Goal: Information Seeking & Learning: Check status

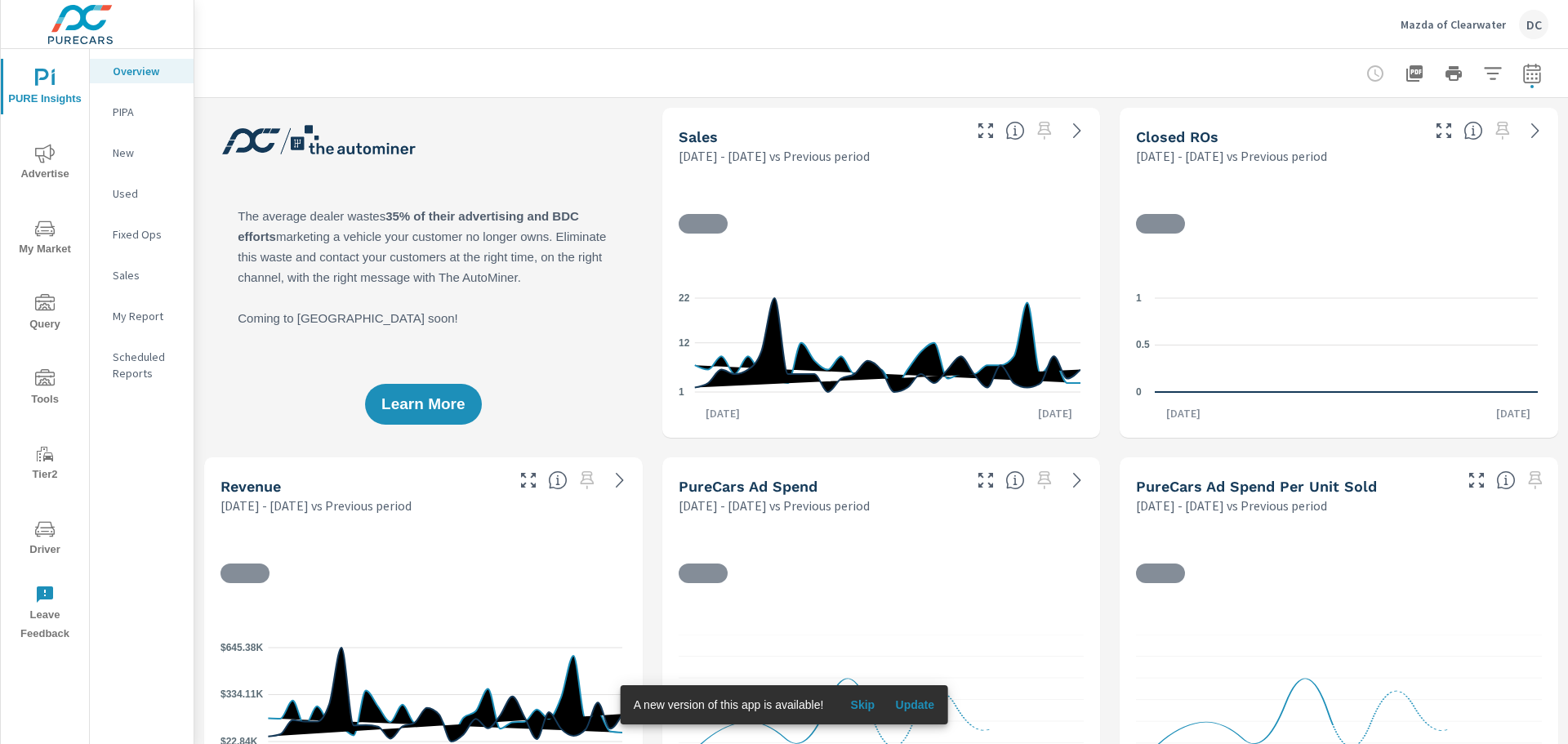
click at [1523, 80] on icon "button" at bounding box center [1532, 73] width 20 height 20
select select "Previous period"
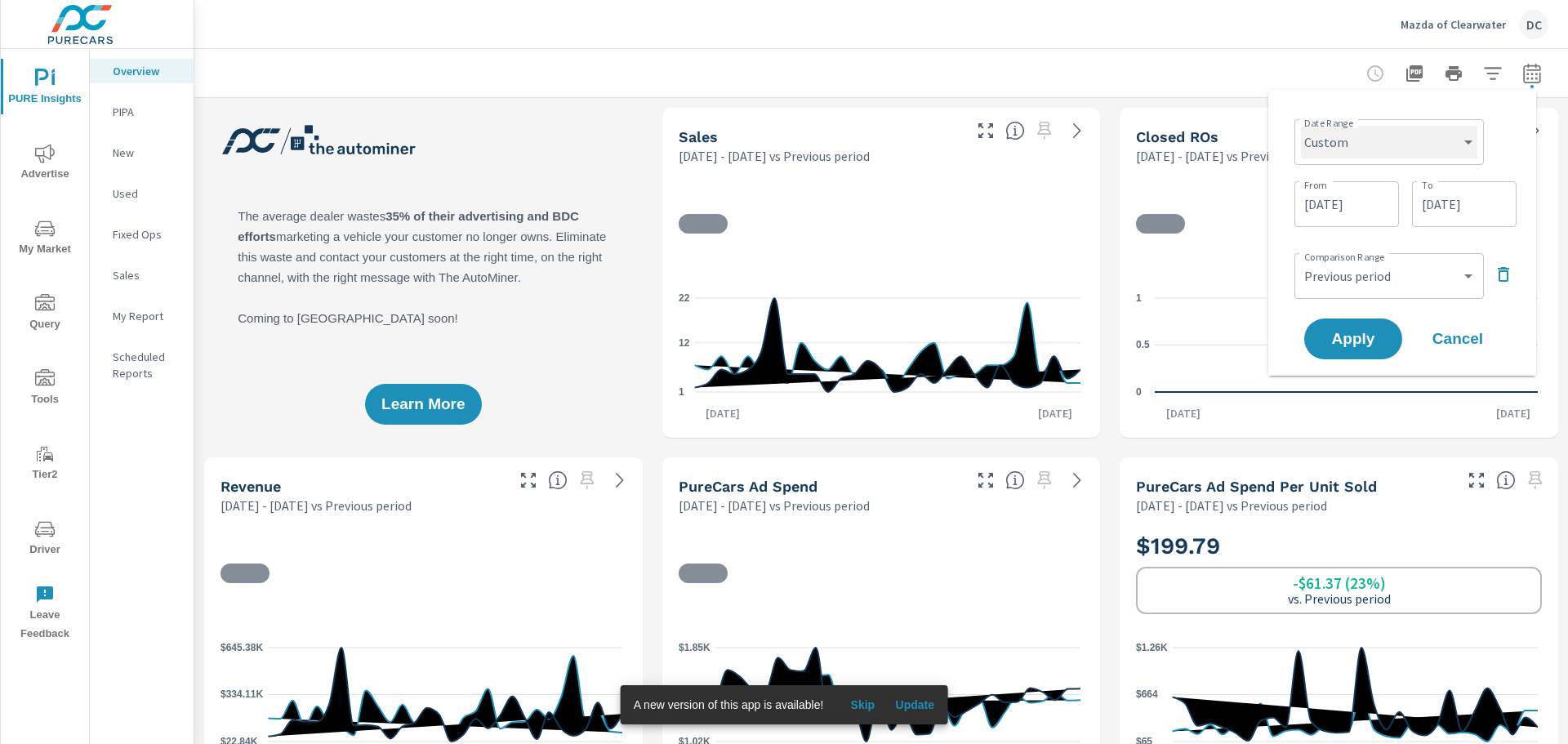
click at [1387, 139] on select "Custom [DATE] Last week Last 7 days Last 14 days Last 30 days Last 45 days Last…" at bounding box center [1389, 142] width 176 height 32
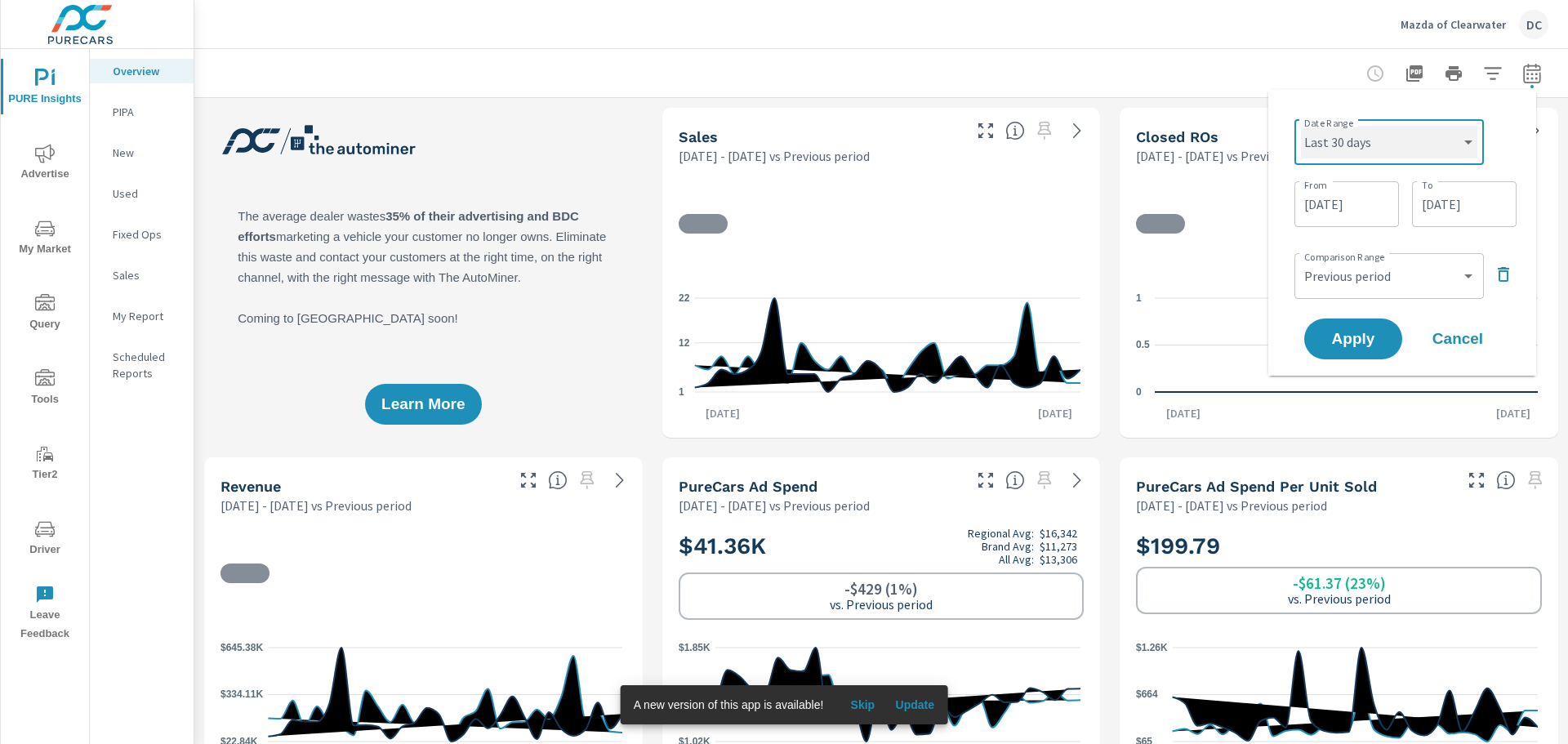
click at [1301, 126] on select "Custom [DATE] Last week Last 7 days Last 14 days Last 30 days Last 45 days Last…" at bounding box center [1389, 142] width 176 height 32
select select "Last 30 days"
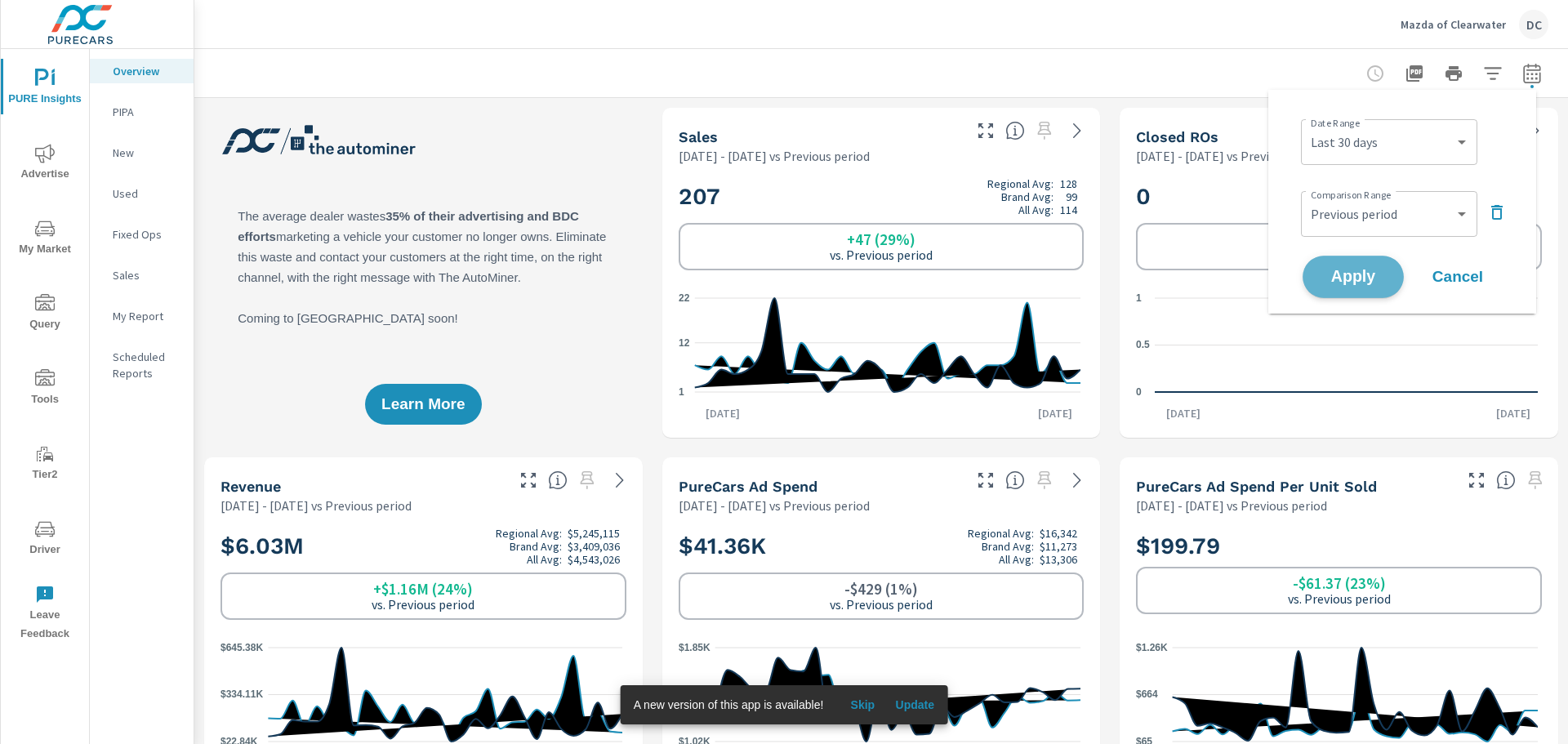
click at [1368, 272] on span "Apply" at bounding box center [1354, 277] width 67 height 15
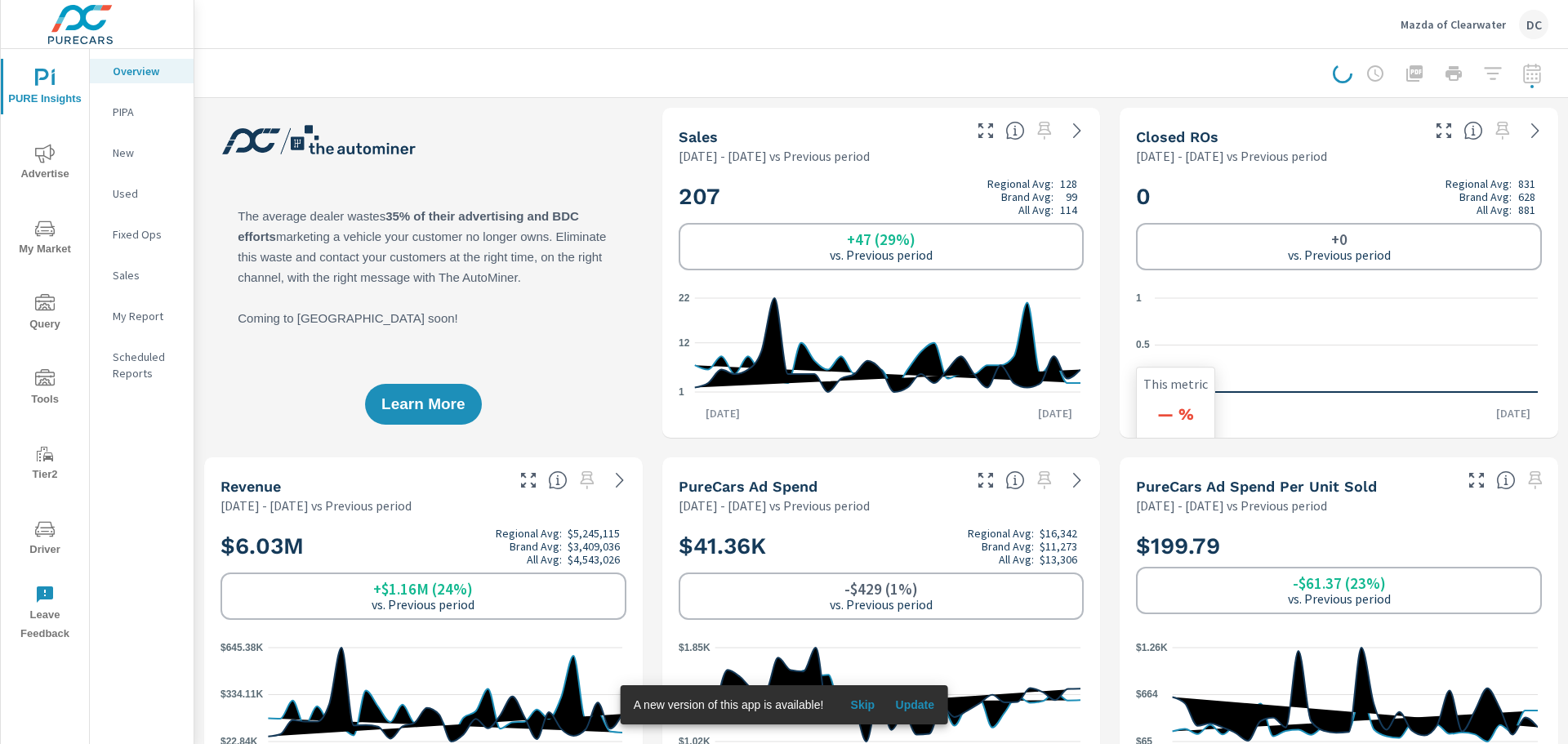
scroll to position [1, 0]
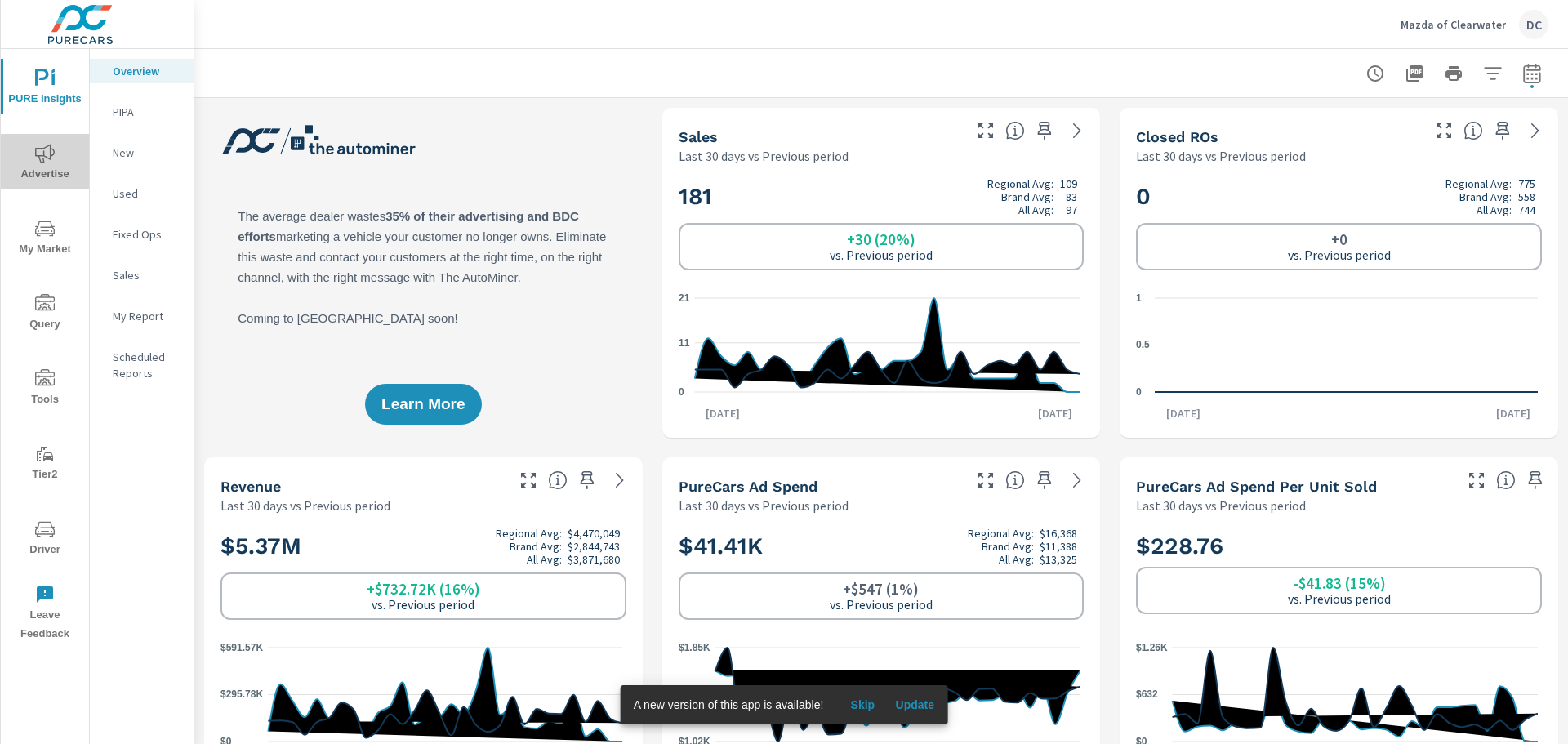
click at [34, 163] on span "Advertise" at bounding box center [45, 164] width 78 height 40
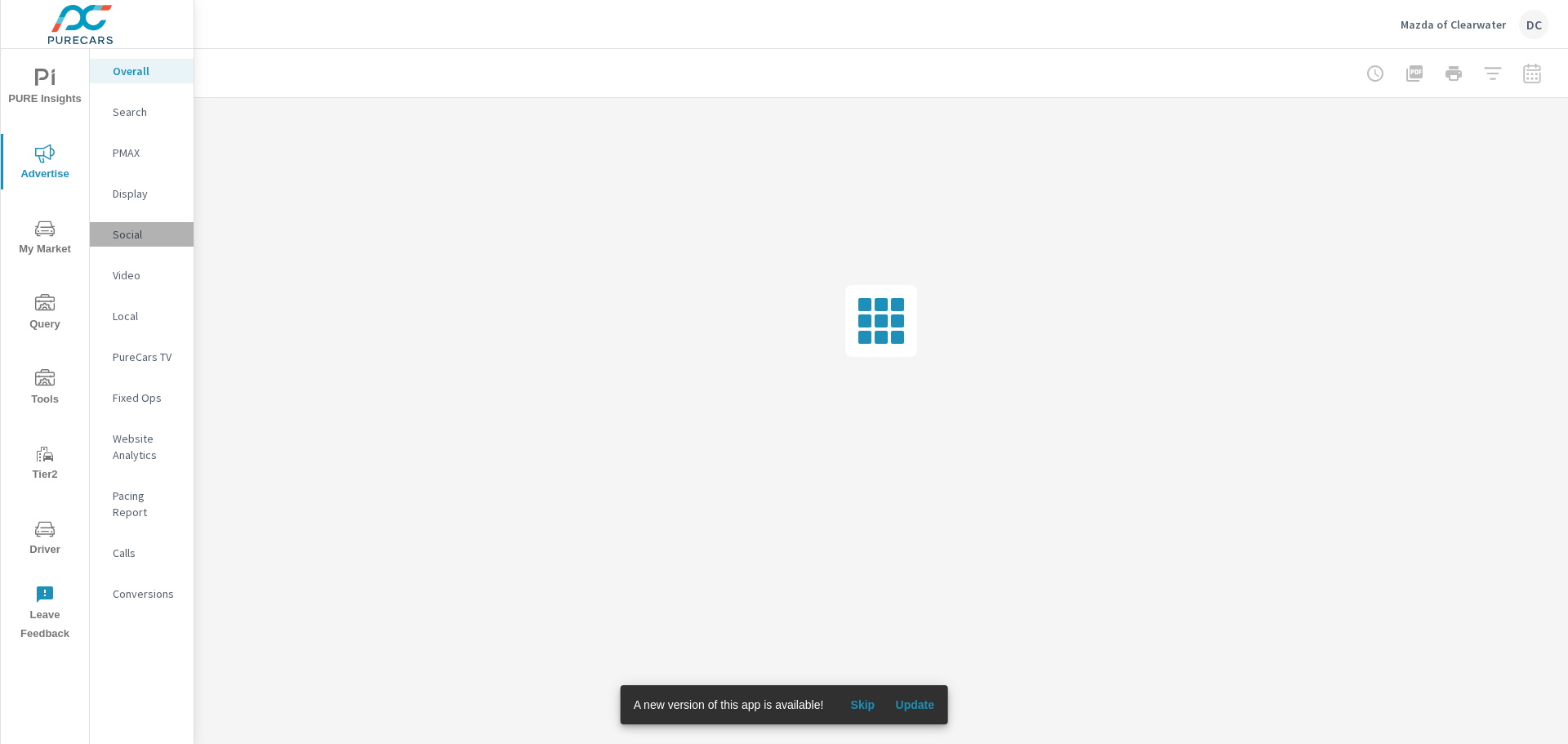
click at [131, 229] on p "Social" at bounding box center [146, 233] width 68 height 16
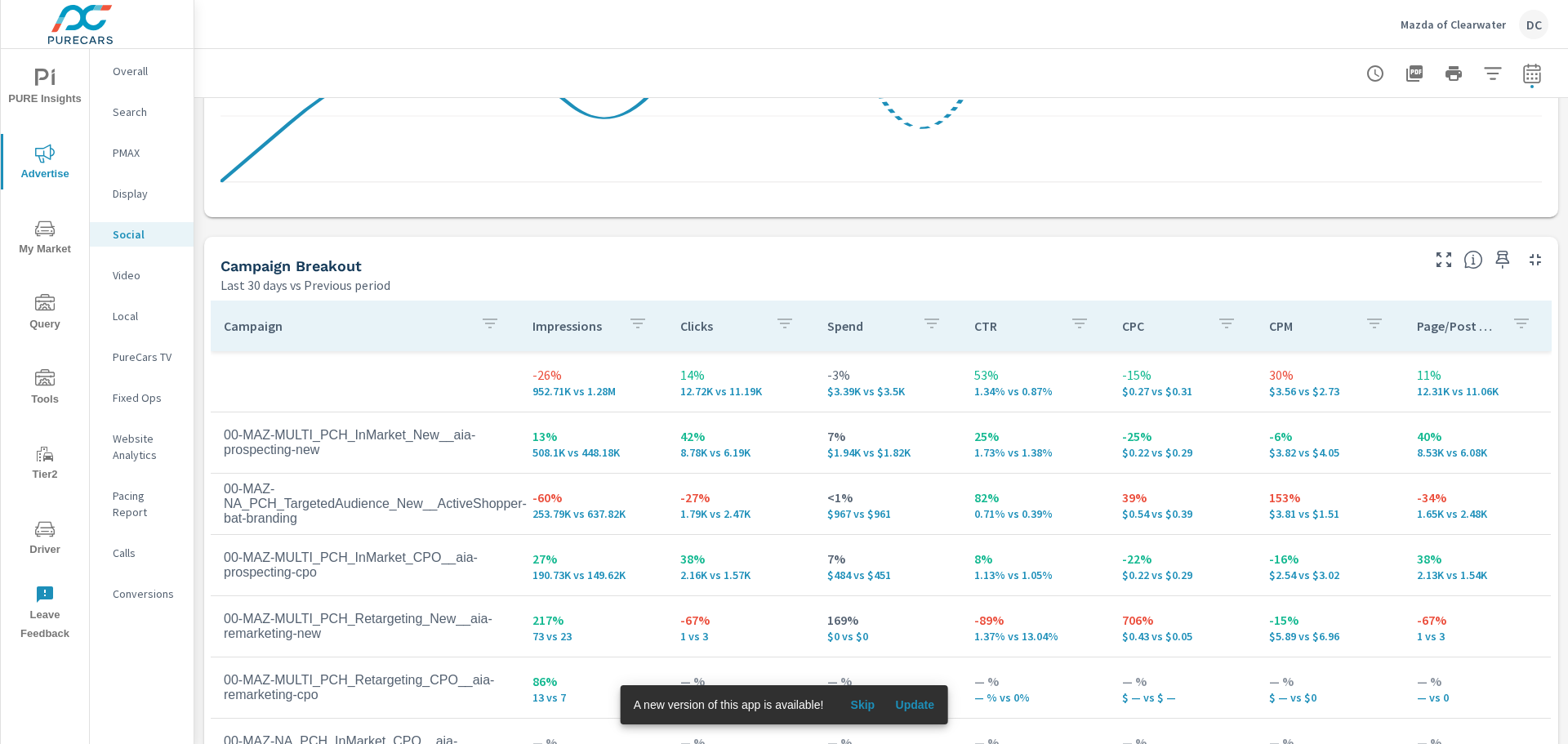
scroll to position [572, 0]
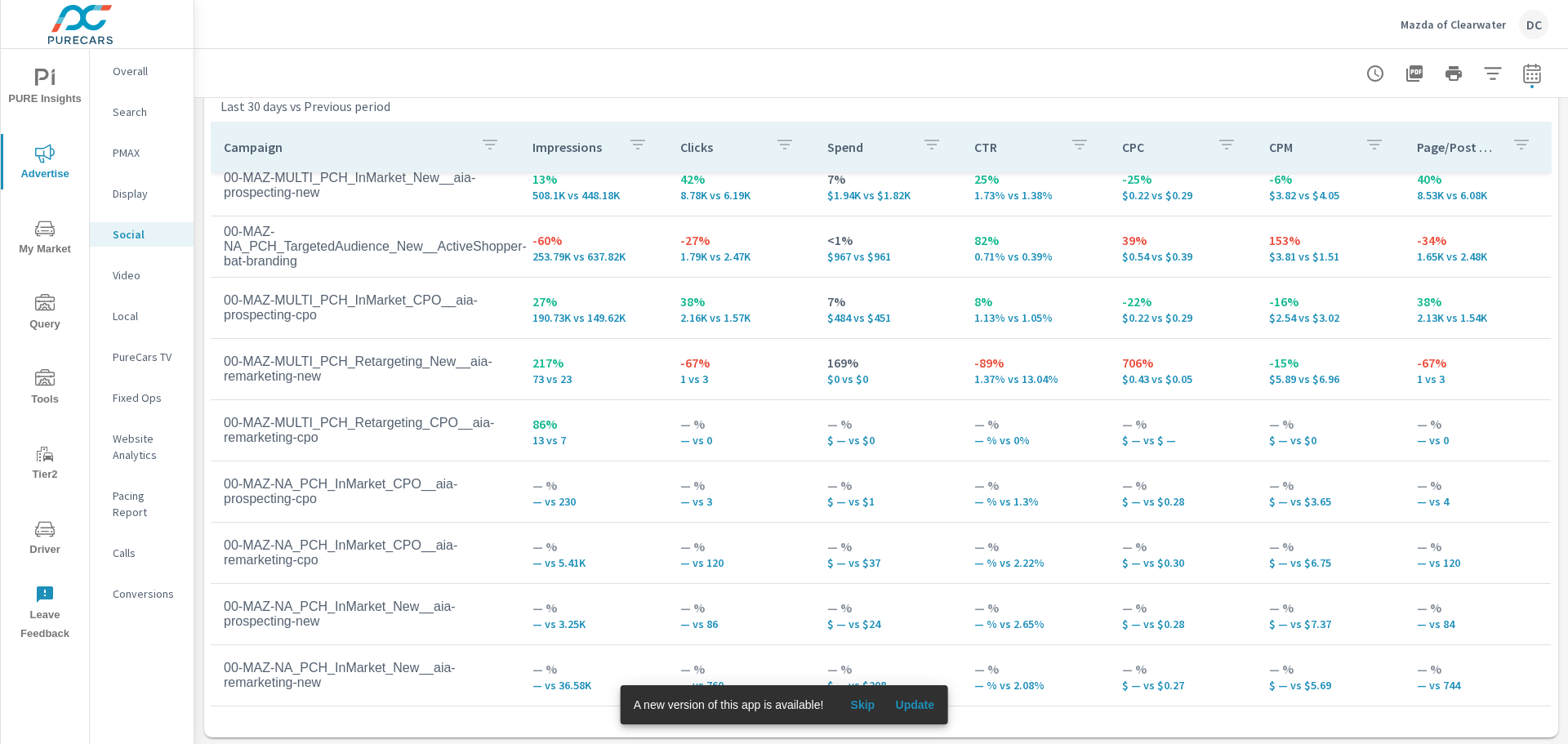
scroll to position [753, 0]
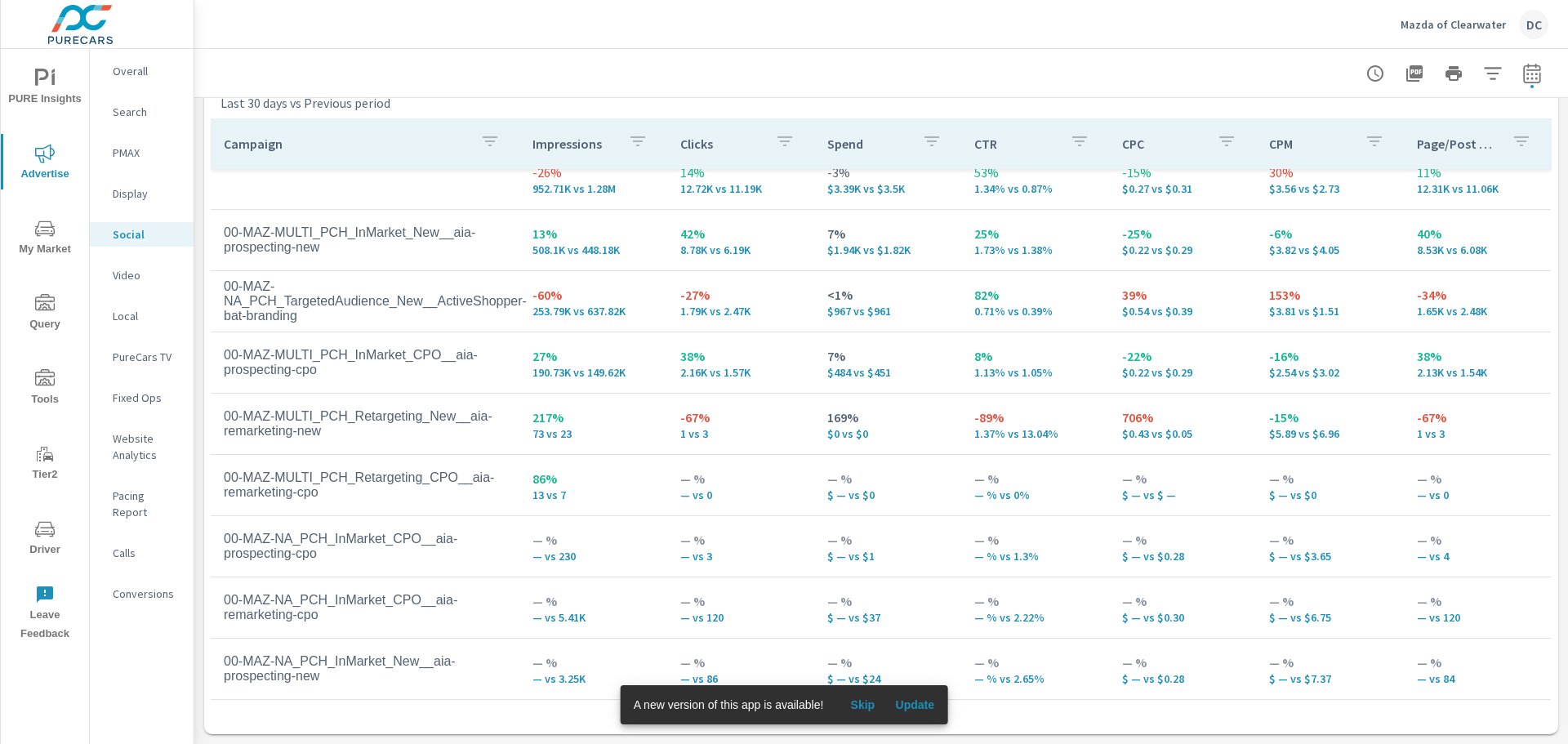
scroll to position [80, 0]
